Goal: Task Accomplishment & Management: Manage account settings

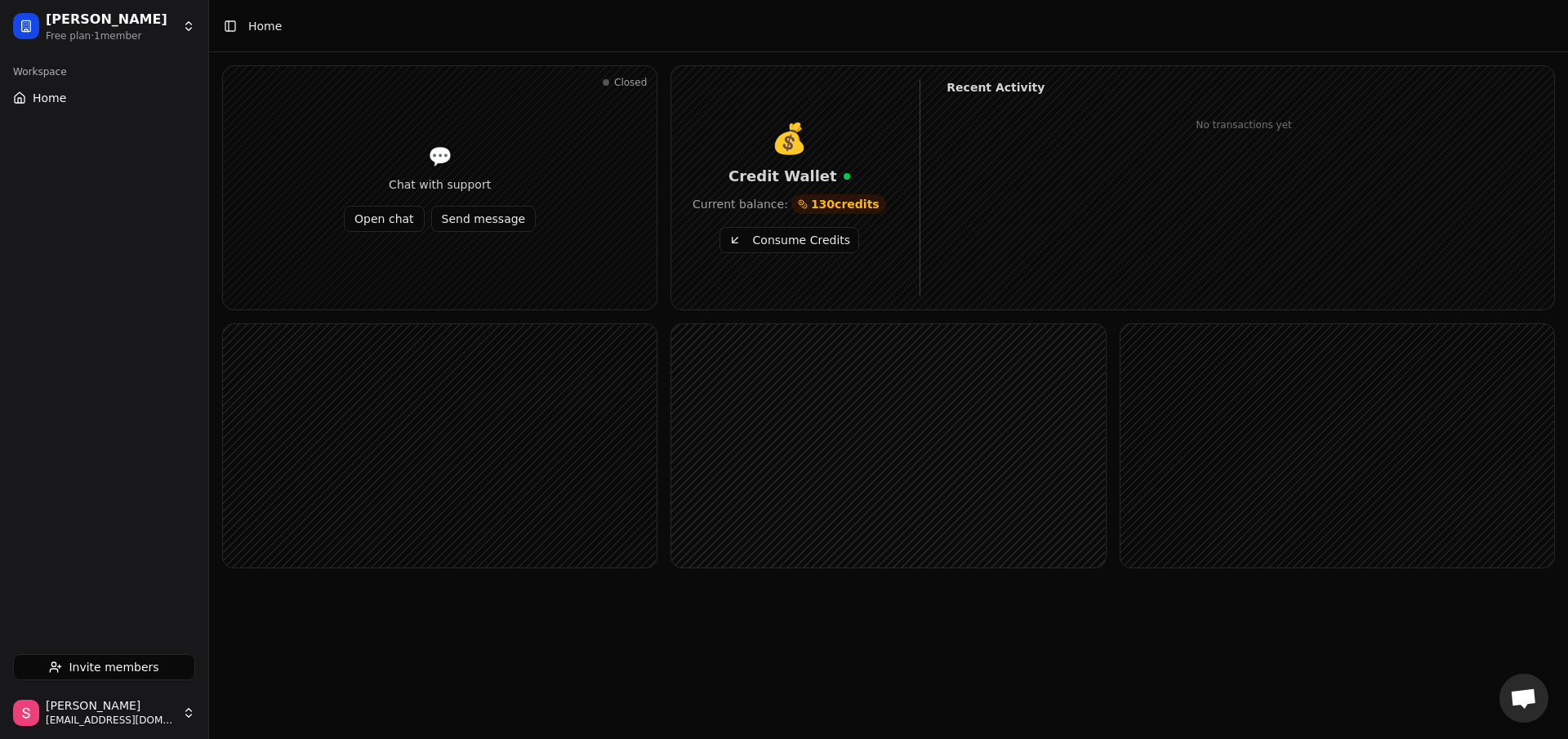
click at [44, 90] on span "Home" at bounding box center [49, 97] width 33 height 17
click at [139, 663] on span "Invite members" at bounding box center [113, 667] width 89 height 17
click at [835, 203] on span "130 credits" at bounding box center [845, 204] width 68 height 17
click at [809, 246] on button "Consume Credits" at bounding box center [789, 240] width 140 height 26
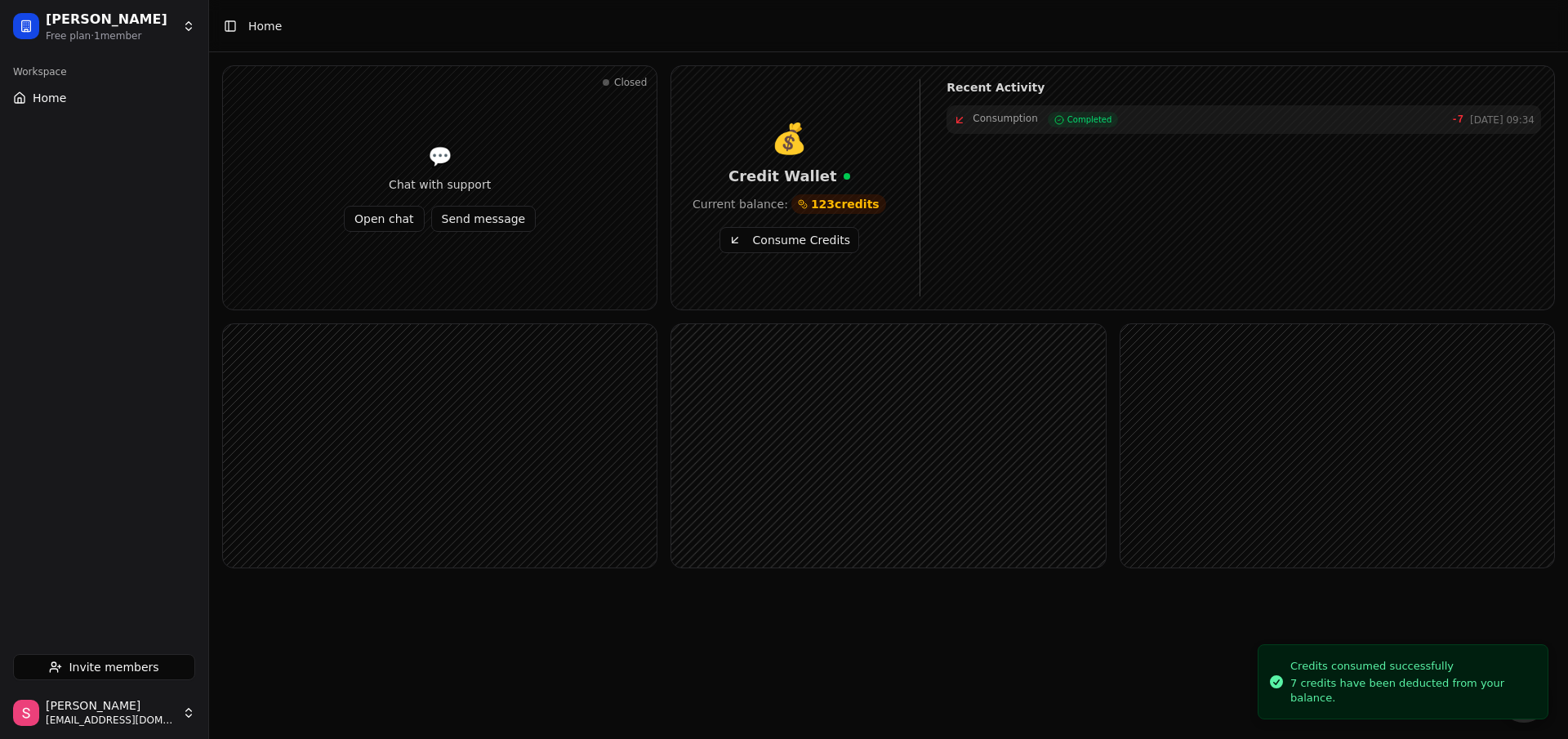
click at [810, 245] on button "Consume Credits" at bounding box center [789, 240] width 140 height 26
click at [863, 290] on div "💰 Credit Wallet Current balance: 113 credits Consume Credits Recent Activity Co…" at bounding box center [1113, 187] width 883 height 243
drag, startPoint x: 1227, startPoint y: 160, endPoint x: 1073, endPoint y: 154, distance: 154.1
click at [1102, 153] on div "Consumption Completed -7 Oct 07, 09:34" at bounding box center [1244, 154] width 595 height 29
drag, startPoint x: 1073, startPoint y: 154, endPoint x: 1055, endPoint y: 149, distance: 18.7
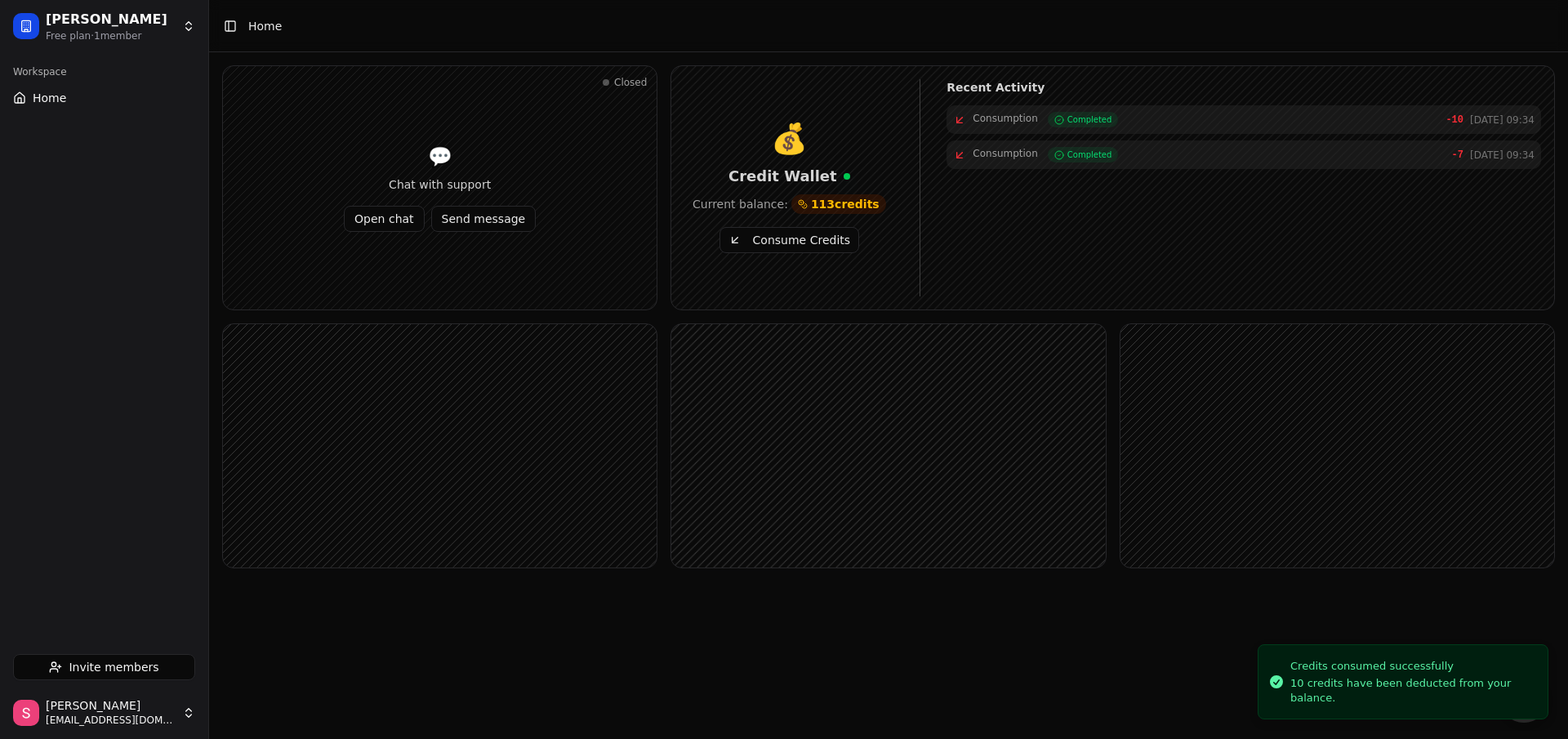
click at [1070, 154] on span "Completed" at bounding box center [1090, 154] width 45 height 12
drag, startPoint x: 1055, startPoint y: 149, endPoint x: 1044, endPoint y: 147, distance: 11.2
click at [1044, 147] on div "Consumption Completed" at bounding box center [1046, 155] width 146 height 16
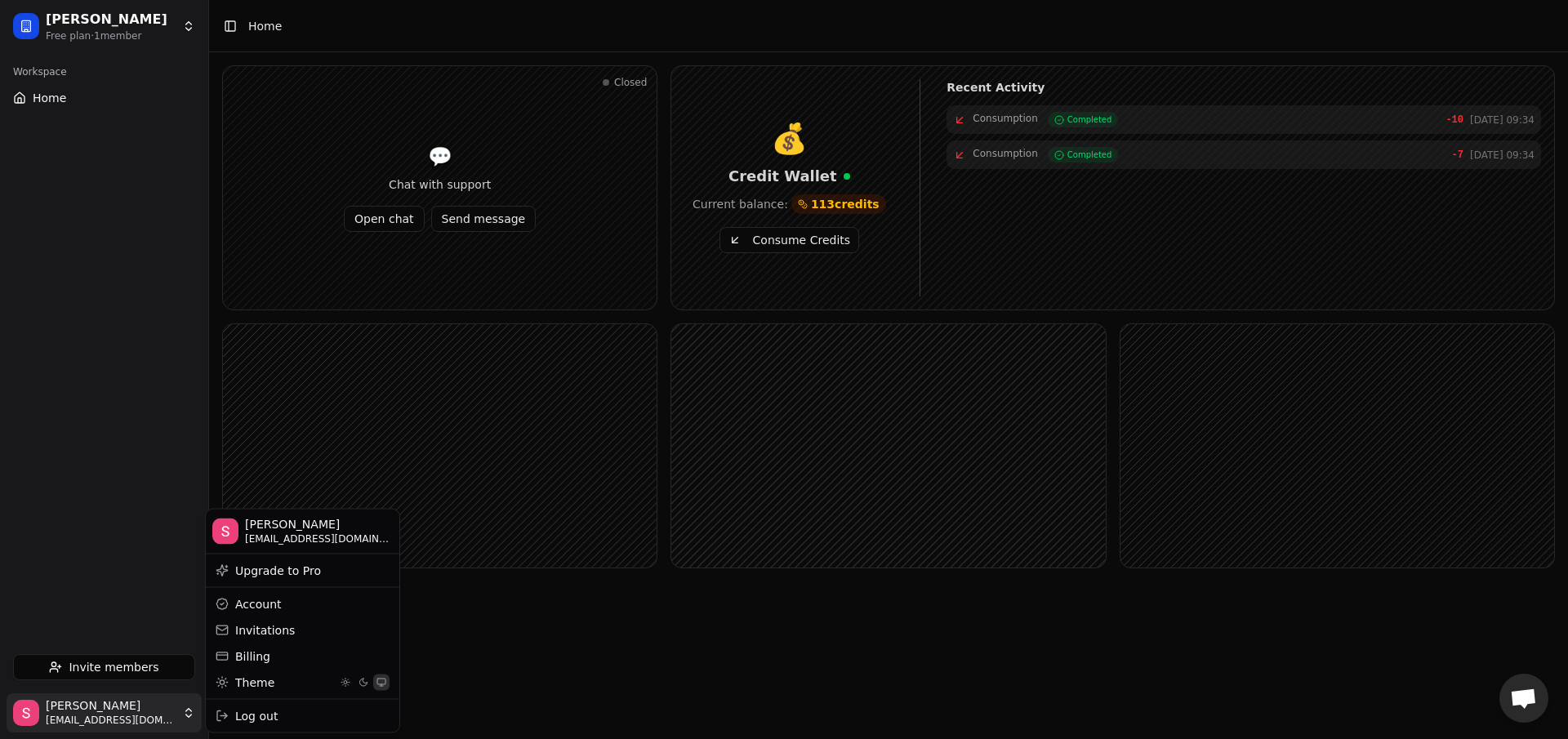
click at [107, 714] on html "Serhat SAYAT Free plan · 1 member Workspace Home Invite members Serhat sayat se…" at bounding box center [784, 370] width 1568 height 739
click at [272, 669] on div "Theme" at bounding box center [302, 682] width 187 height 26
click at [272, 663] on div "Billing" at bounding box center [302, 656] width 187 height 26
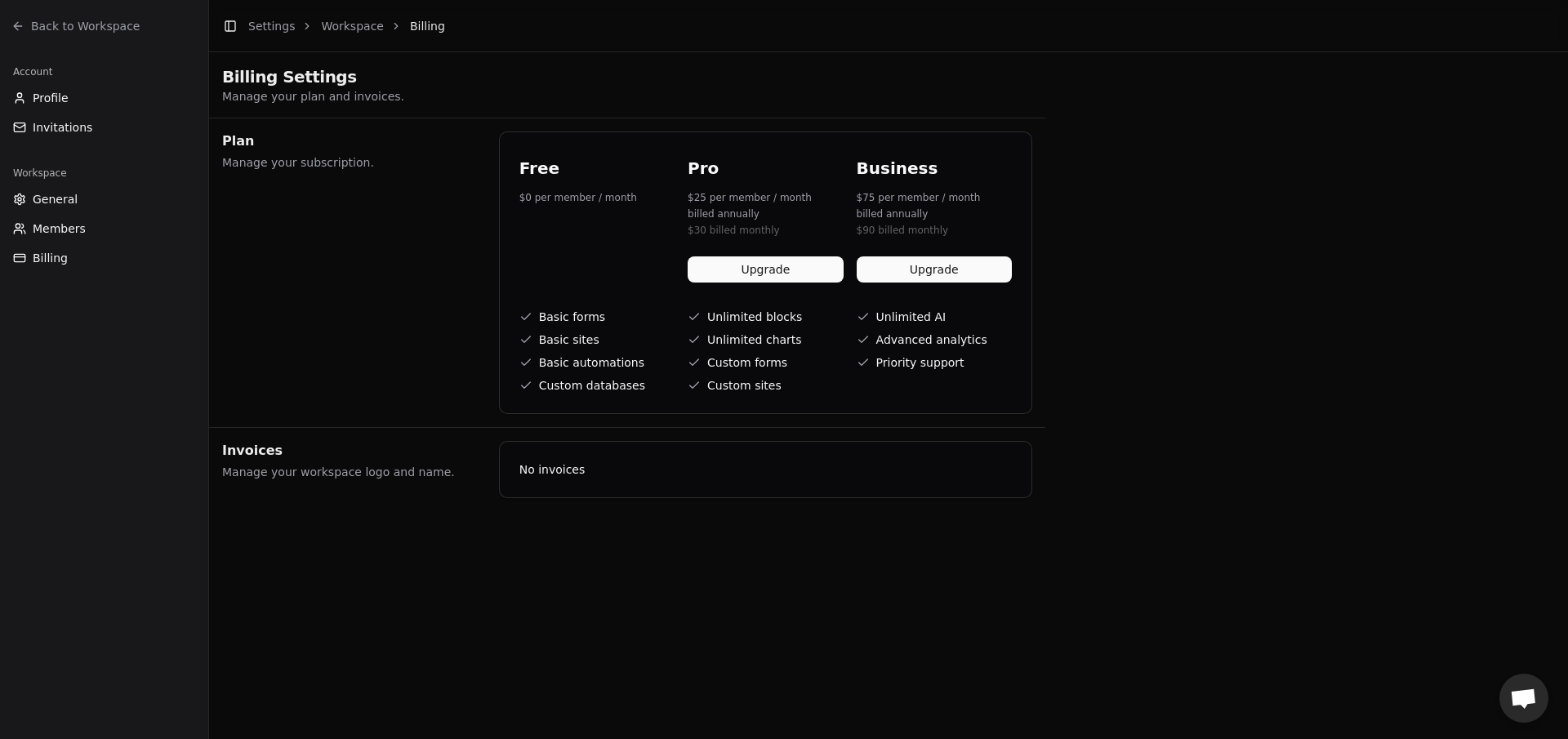
click at [775, 272] on button "Upgrade" at bounding box center [765, 269] width 155 height 26
click at [169, 92] on button "Profile" at bounding box center [104, 98] width 195 height 26
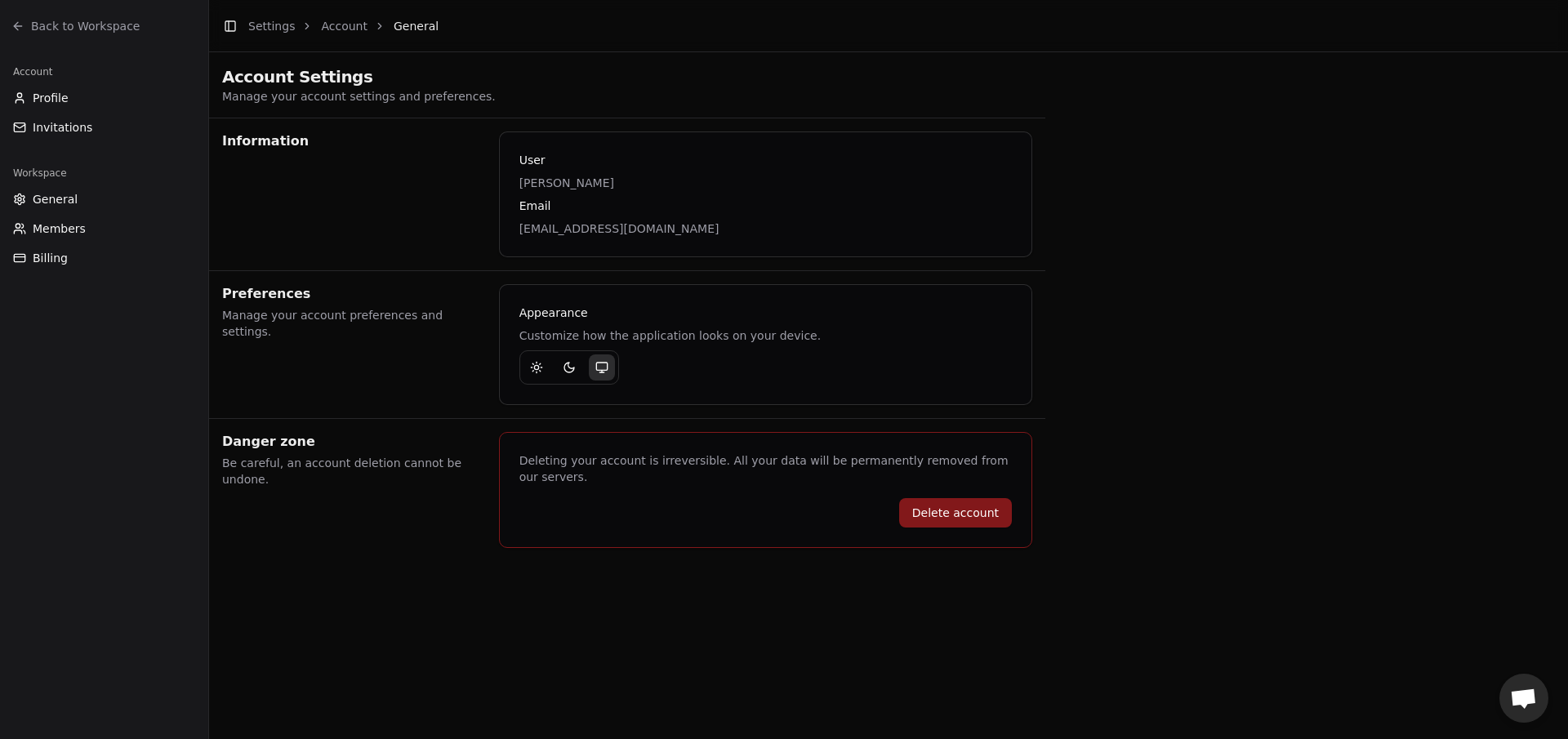
click at [139, 33] on link "Back to Workspace" at bounding box center [104, 26] width 195 height 26
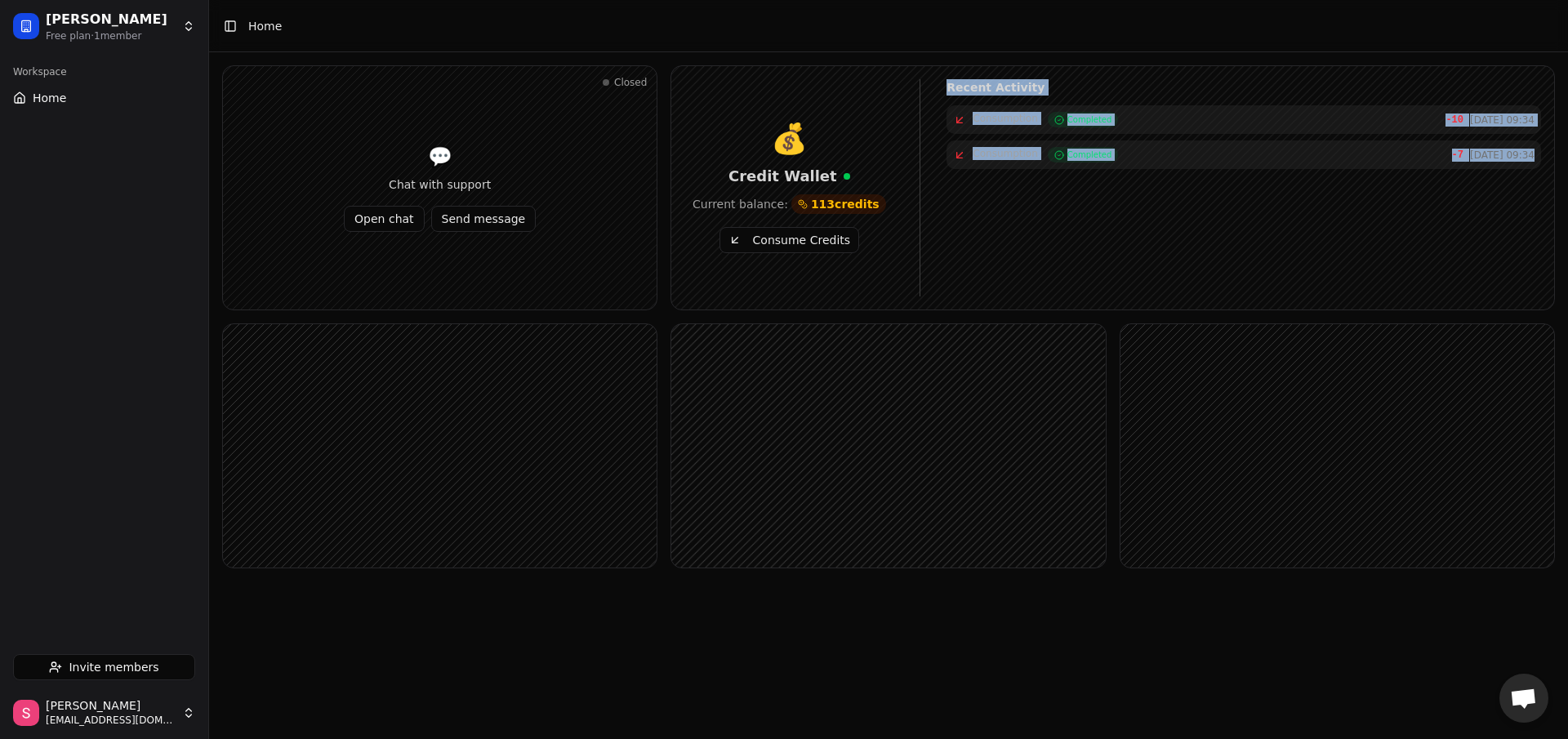
drag, startPoint x: 1012, startPoint y: 104, endPoint x: 1349, endPoint y: 277, distance: 378.8
click at [1464, 314] on div "Closed 💬 Chat with support Open chat Send message 💰 Credit Wallet Current balan…" at bounding box center [888, 316] width 1333 height 503
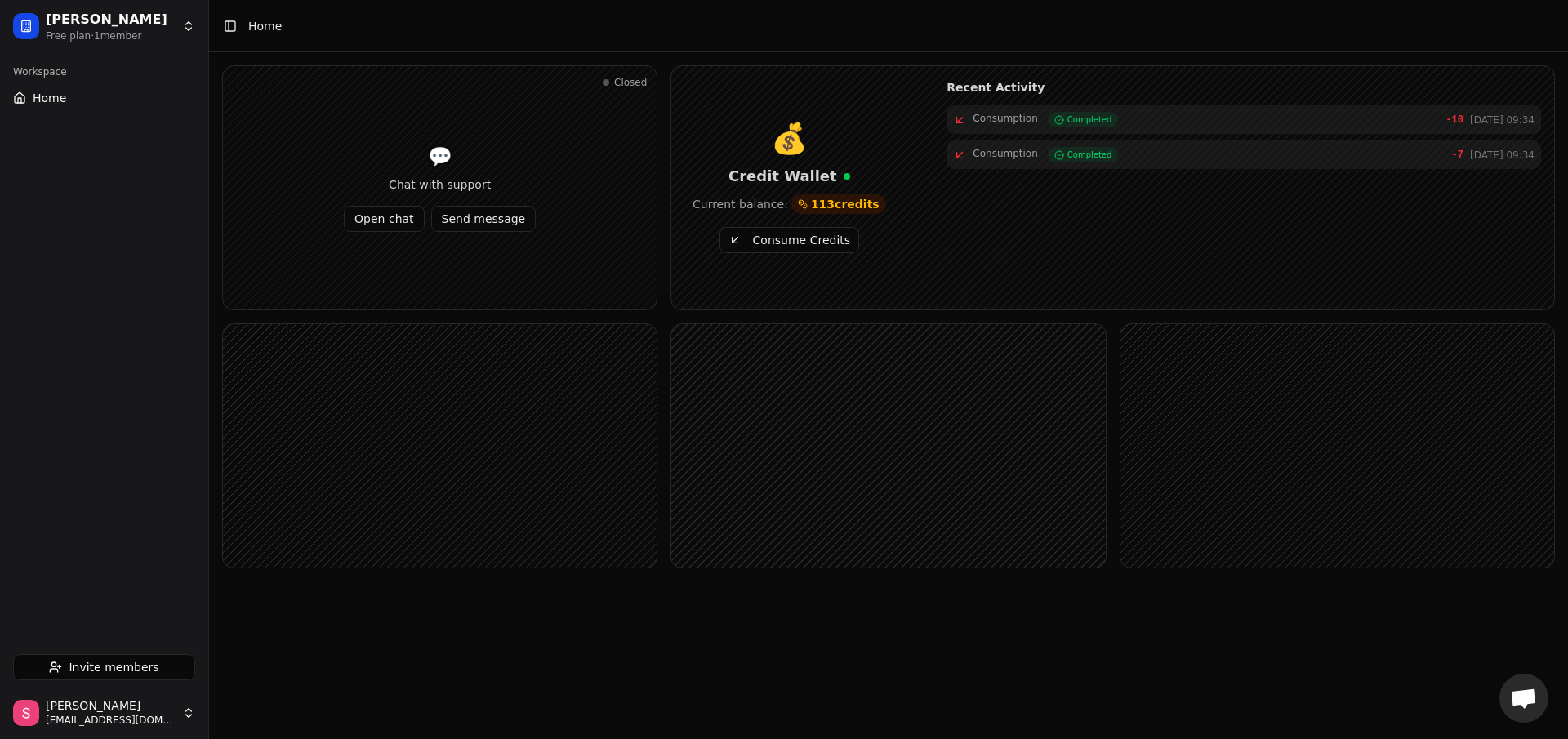
drag, startPoint x: 732, startPoint y: 61, endPoint x: 723, endPoint y: 54, distance: 11.4
click at [732, 61] on div "Closed 💬 Chat with support Open chat Send message 💰 Credit Wallet Current balan…" at bounding box center [888, 343] width 1359 height 582
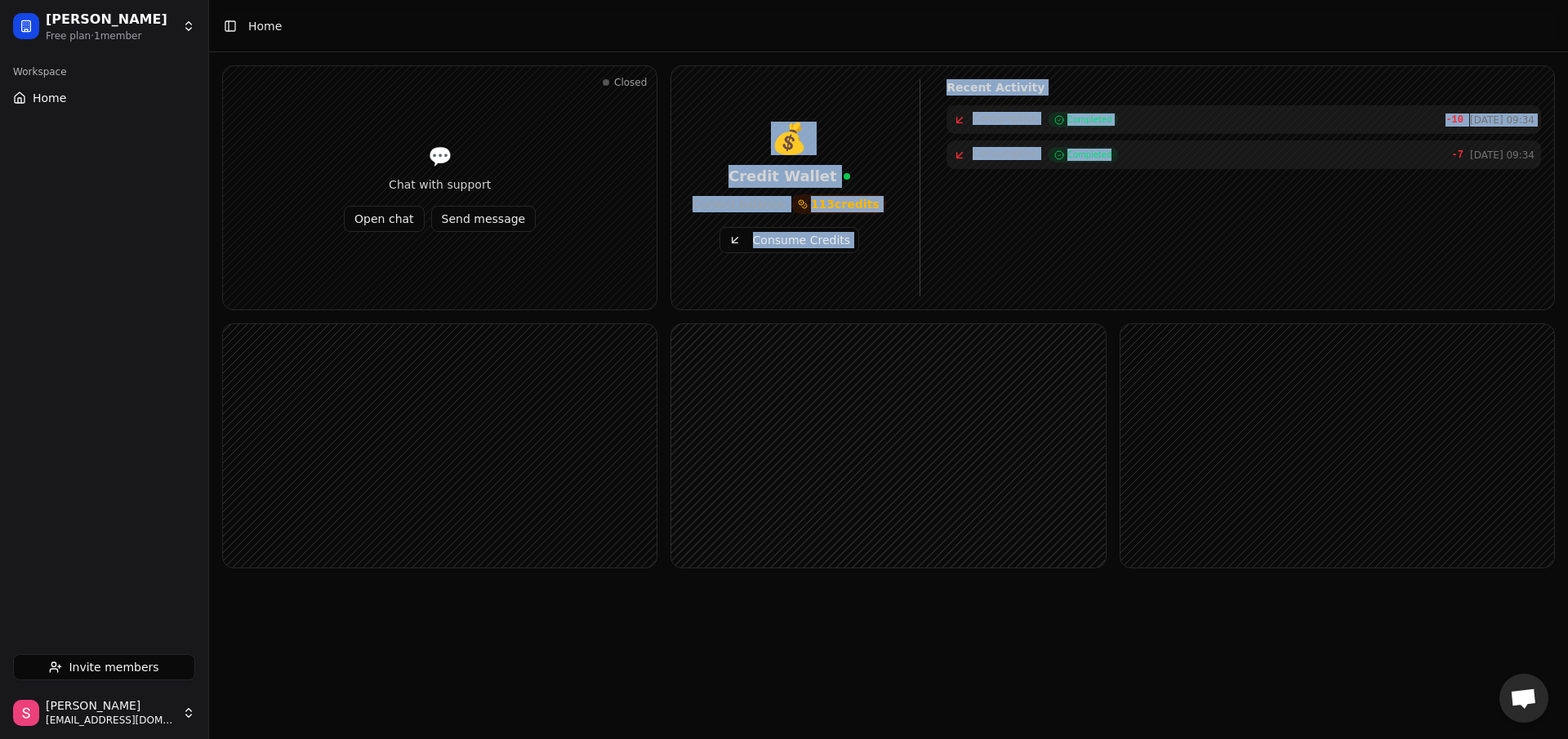
drag, startPoint x: 777, startPoint y: 89, endPoint x: 1242, endPoint y: 284, distance: 504.2
click at [1257, 290] on div "Closed 💬 Chat with support Open chat Send message 💰 Credit Wallet Current balan…" at bounding box center [888, 343] width 1359 height 582
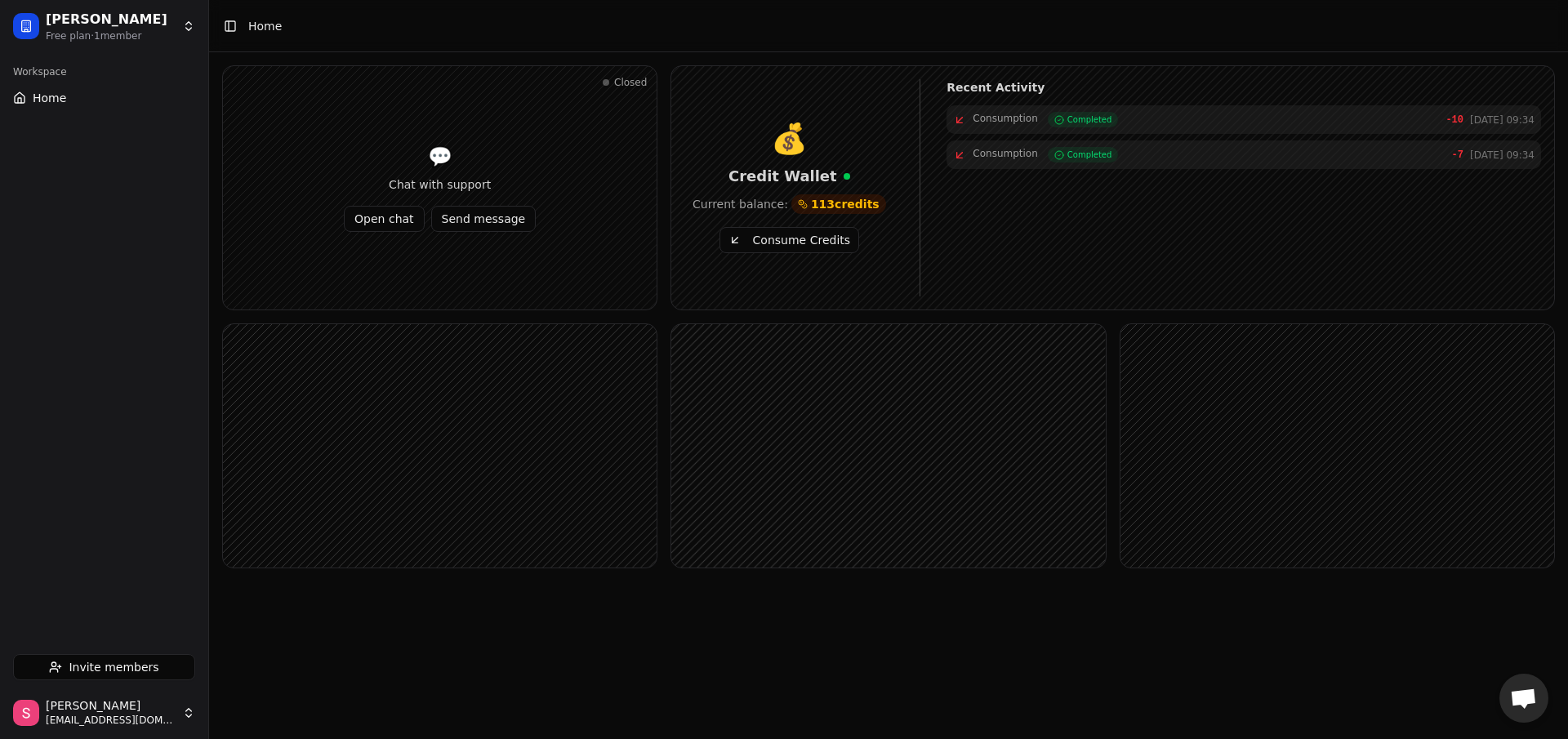
click at [637, 39] on header "Toggle Sidebar Home" at bounding box center [888, 26] width 1359 height 53
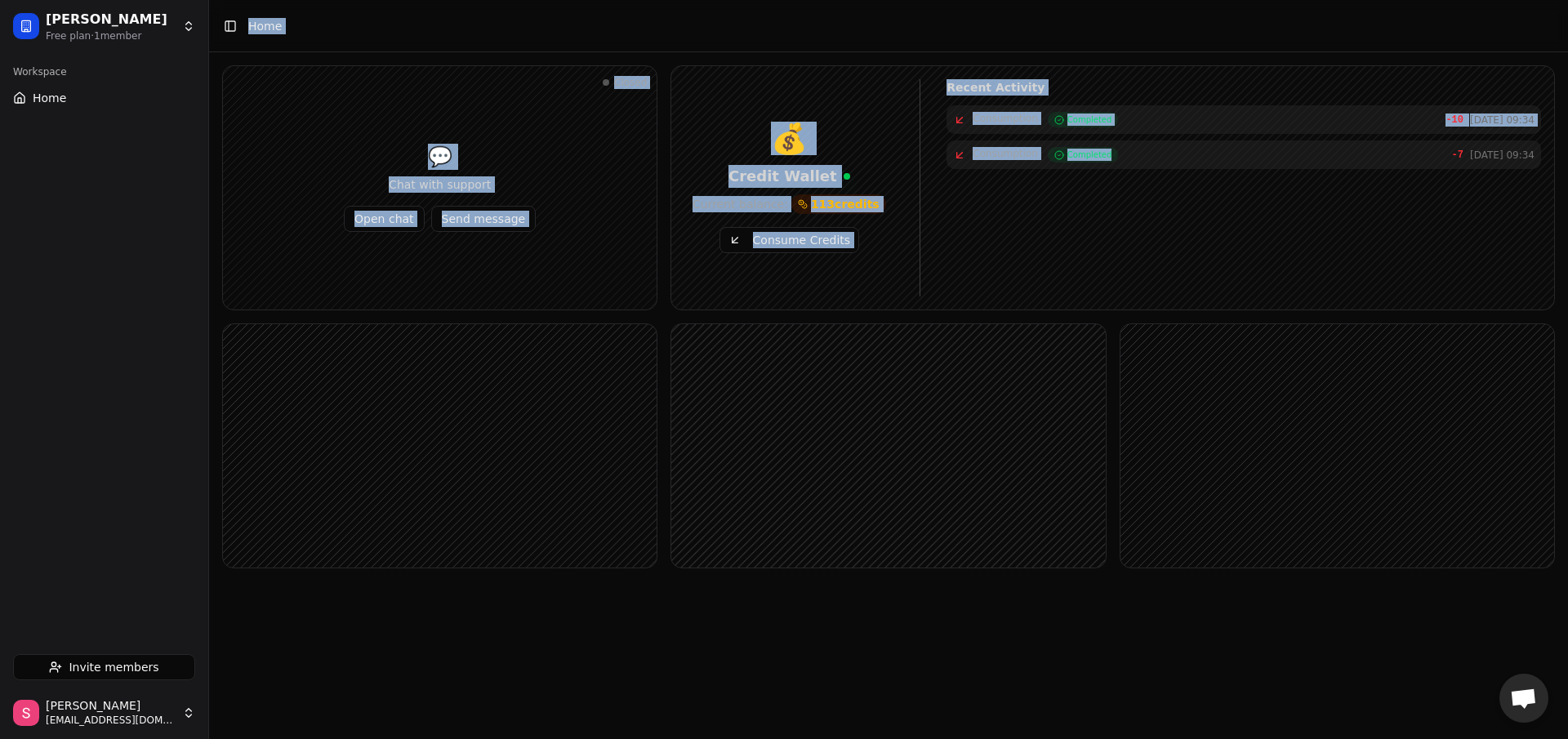
drag, startPoint x: 226, startPoint y: 51, endPoint x: 1265, endPoint y: 279, distance: 1063.7
click at [1273, 290] on div "Toggle Sidebar Home Closed 💬 Chat with support Open chat Send message 💰 Credit …" at bounding box center [888, 291] width 1359 height 582
click at [949, 15] on header "Toggle Sidebar Home" at bounding box center [888, 26] width 1359 height 53
